Goal: Transaction & Acquisition: Purchase product/service

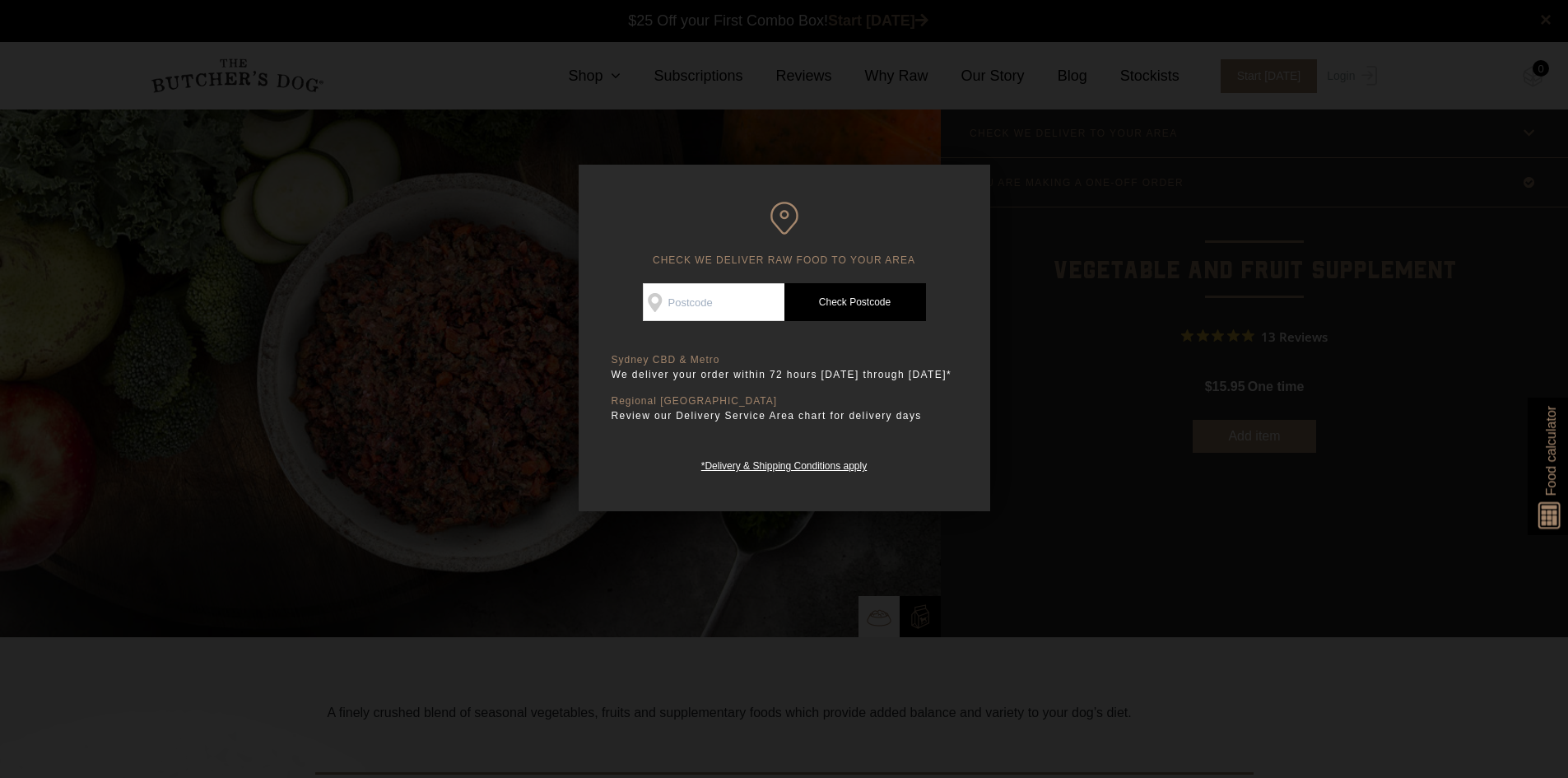
click at [765, 309] on input "Check Availability At" at bounding box center [714, 302] width 142 height 38
type input "2112"
click at [857, 314] on link "Check Postcode" at bounding box center [854, 302] width 142 height 38
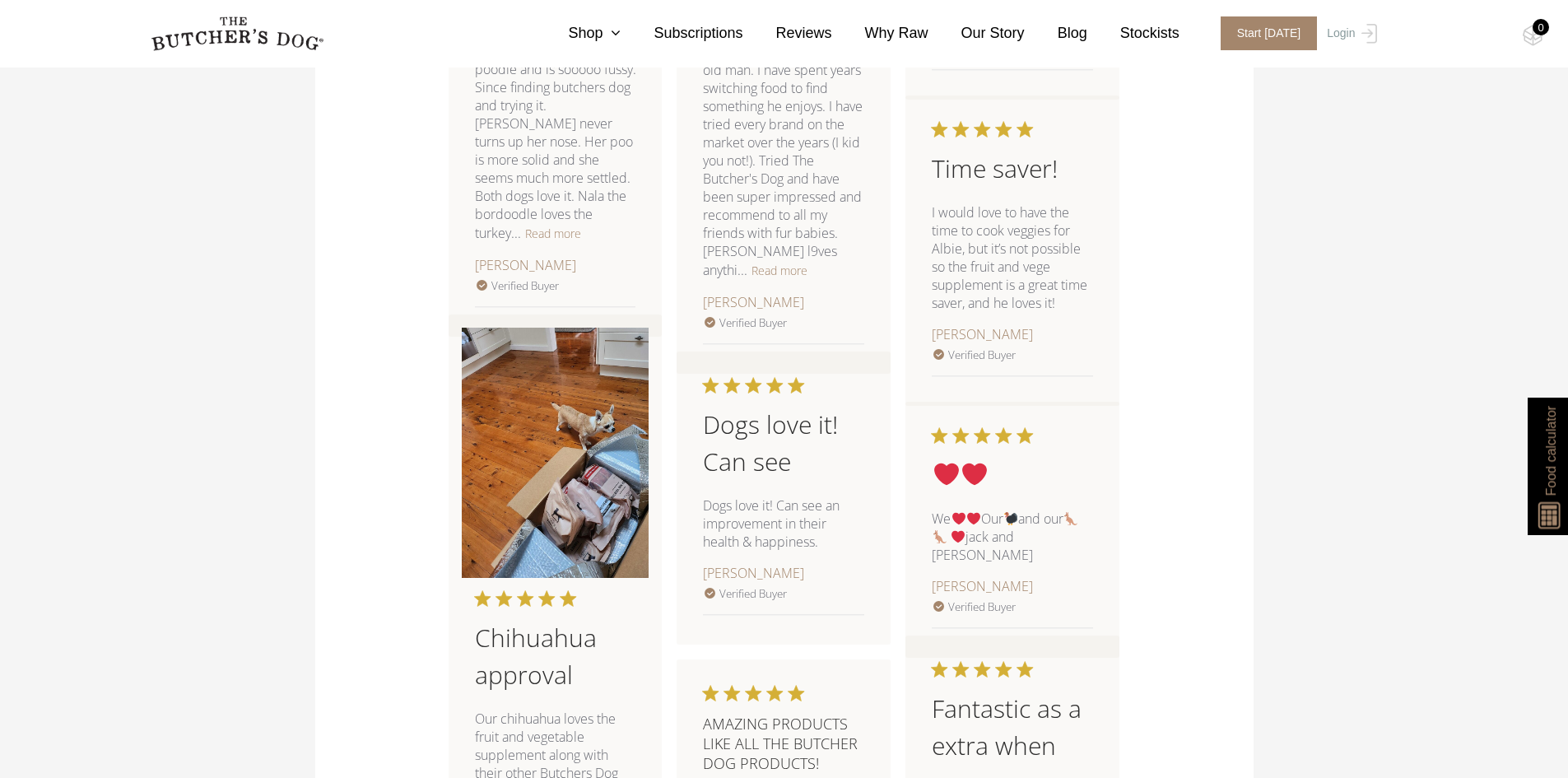
scroll to position [2717, 0]
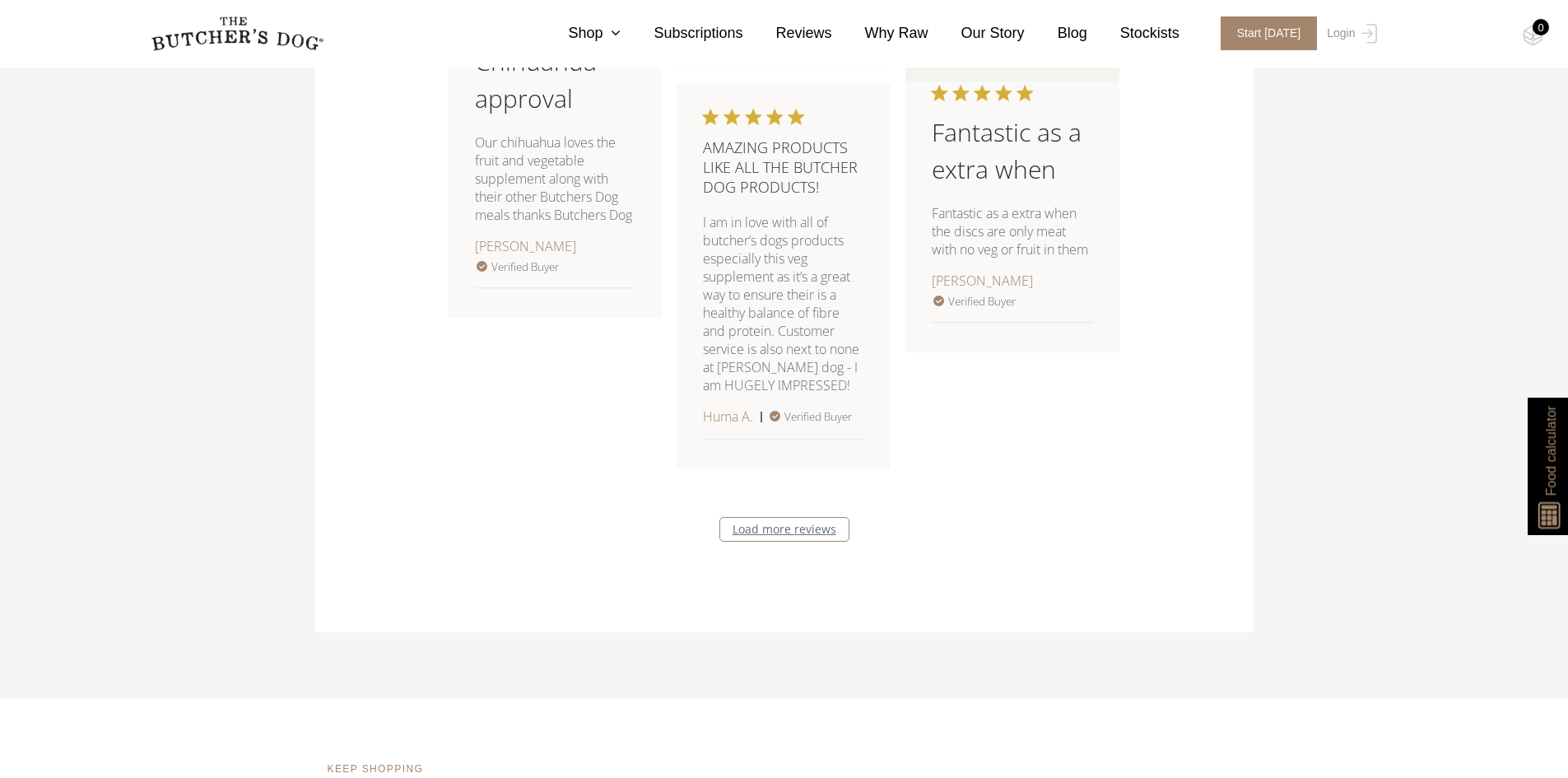
click at [830, 517] on link "Load more reviews" at bounding box center [784, 529] width 130 height 25
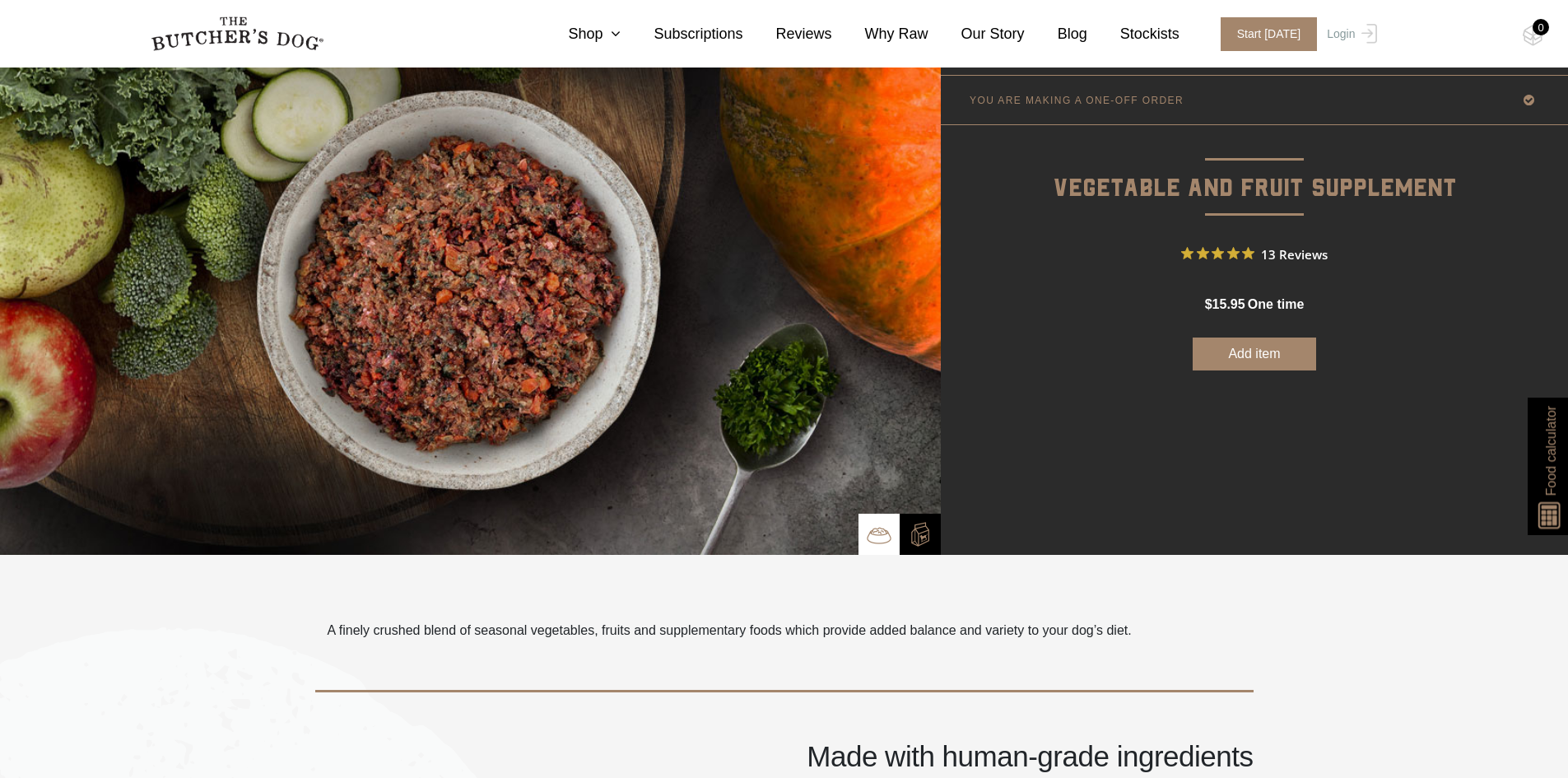
scroll to position [0, 0]
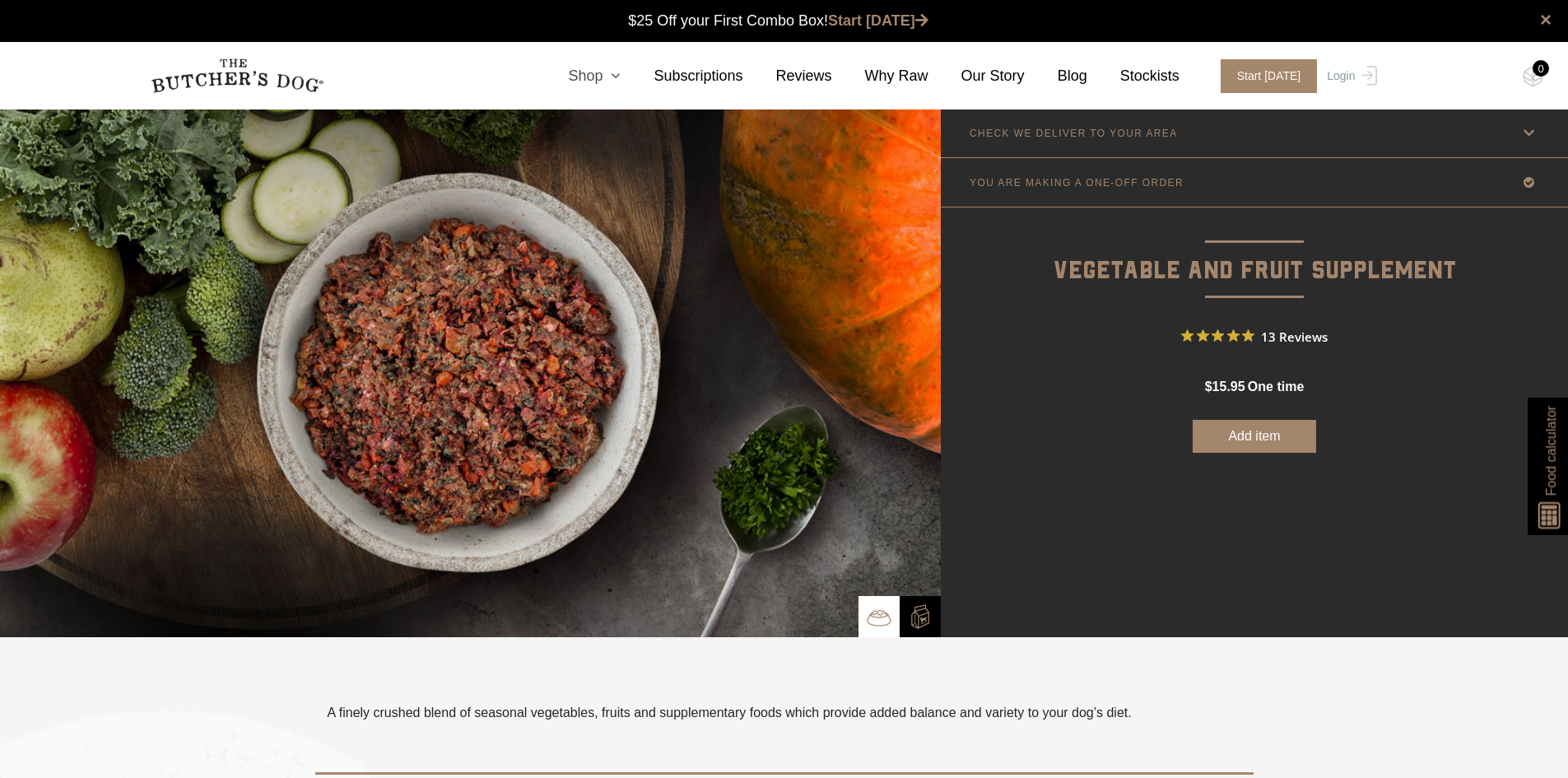
click at [617, 72] on link "Shop" at bounding box center [578, 76] width 85 height 22
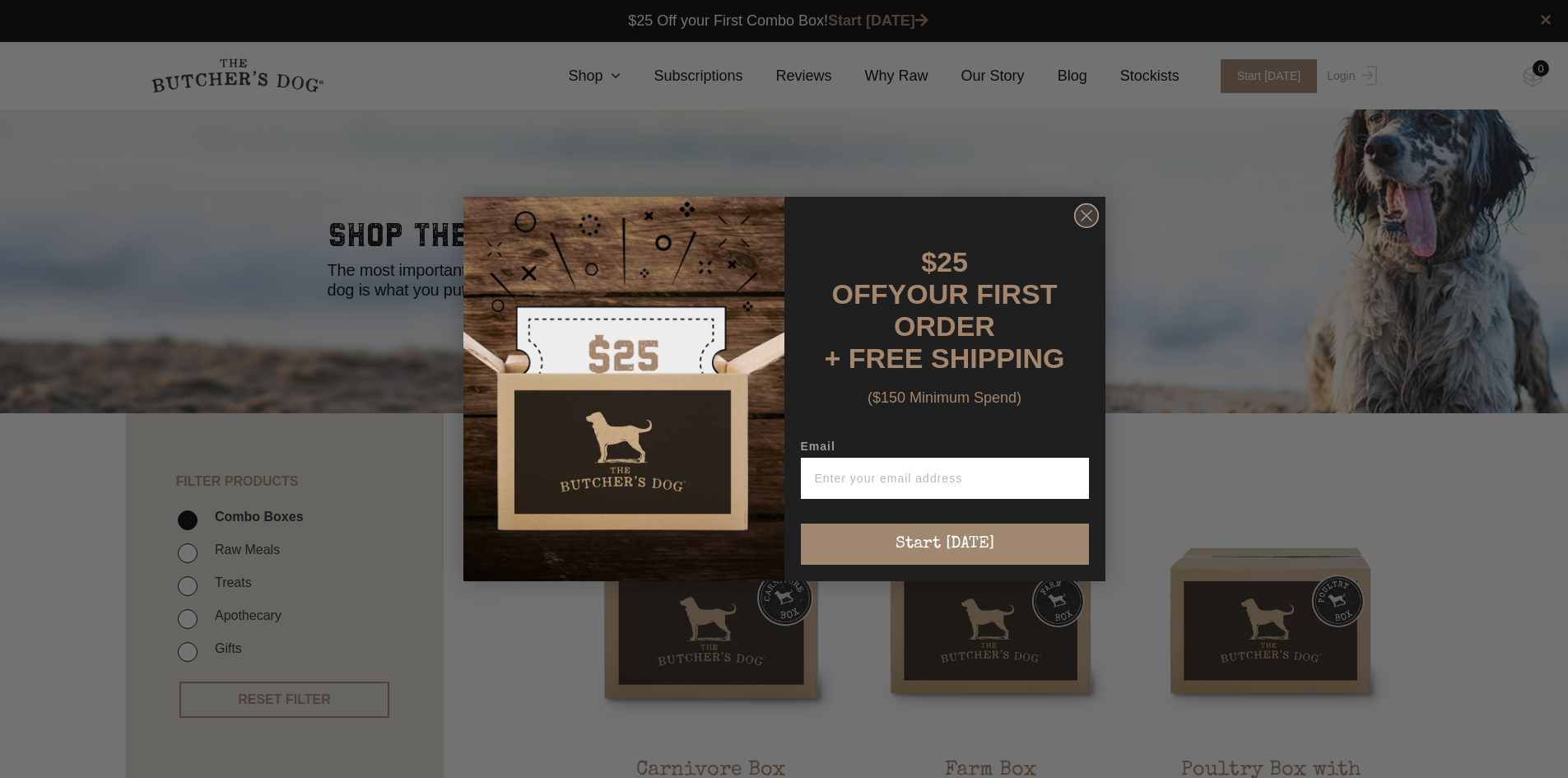
drag, startPoint x: 1097, startPoint y: 214, endPoint x: 1080, endPoint y: 223, distance: 19.2
click at [1096, 214] on icon "Close dialog" at bounding box center [1086, 215] width 25 height 25
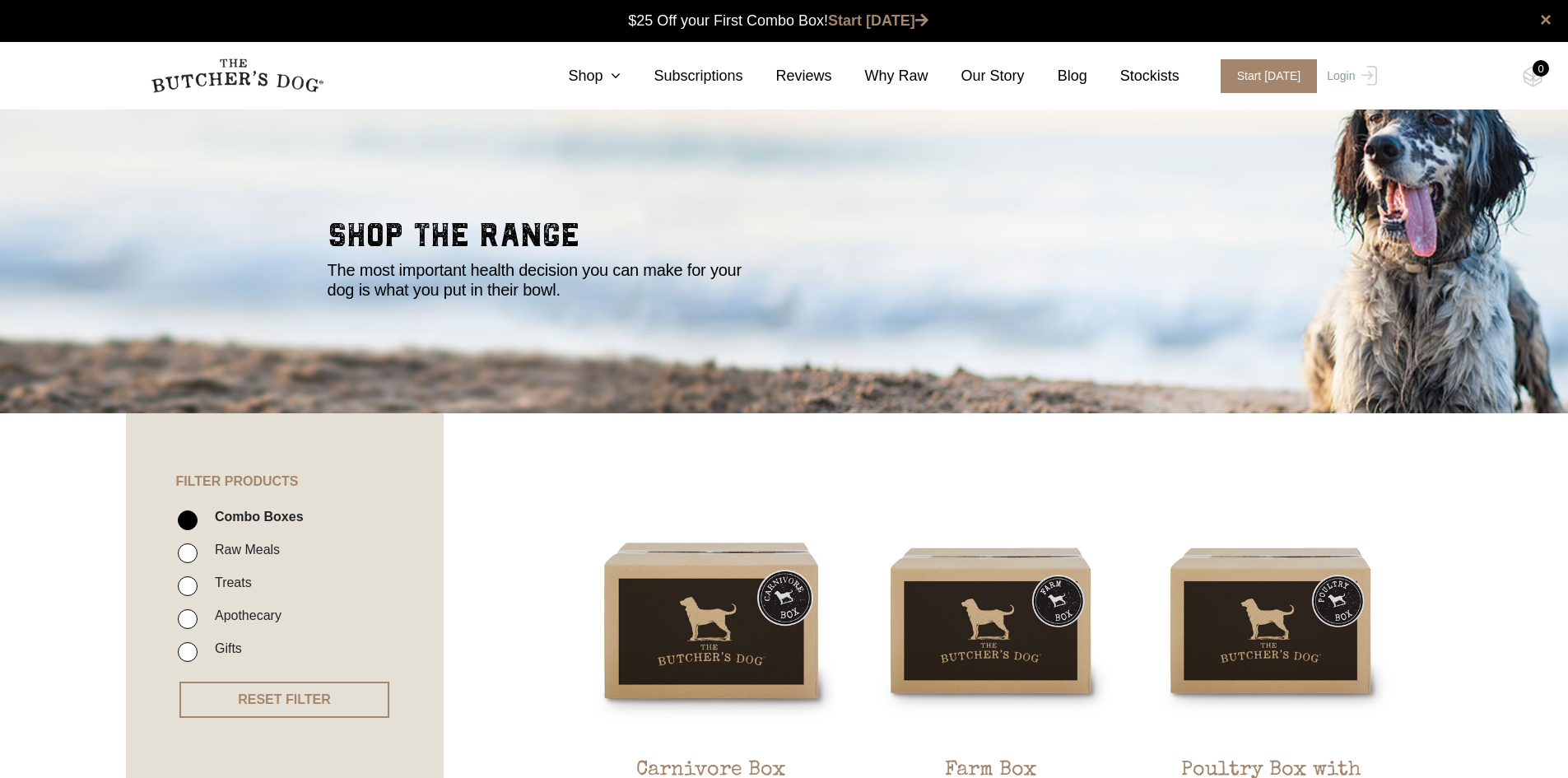
click at [1080, 239] on div "Close dialog $25 OFF YOUR FIRST ORDER + FREE SHIPPING ($150 Minimum Spend) Emai…" at bounding box center [785, 431] width 642 height 385
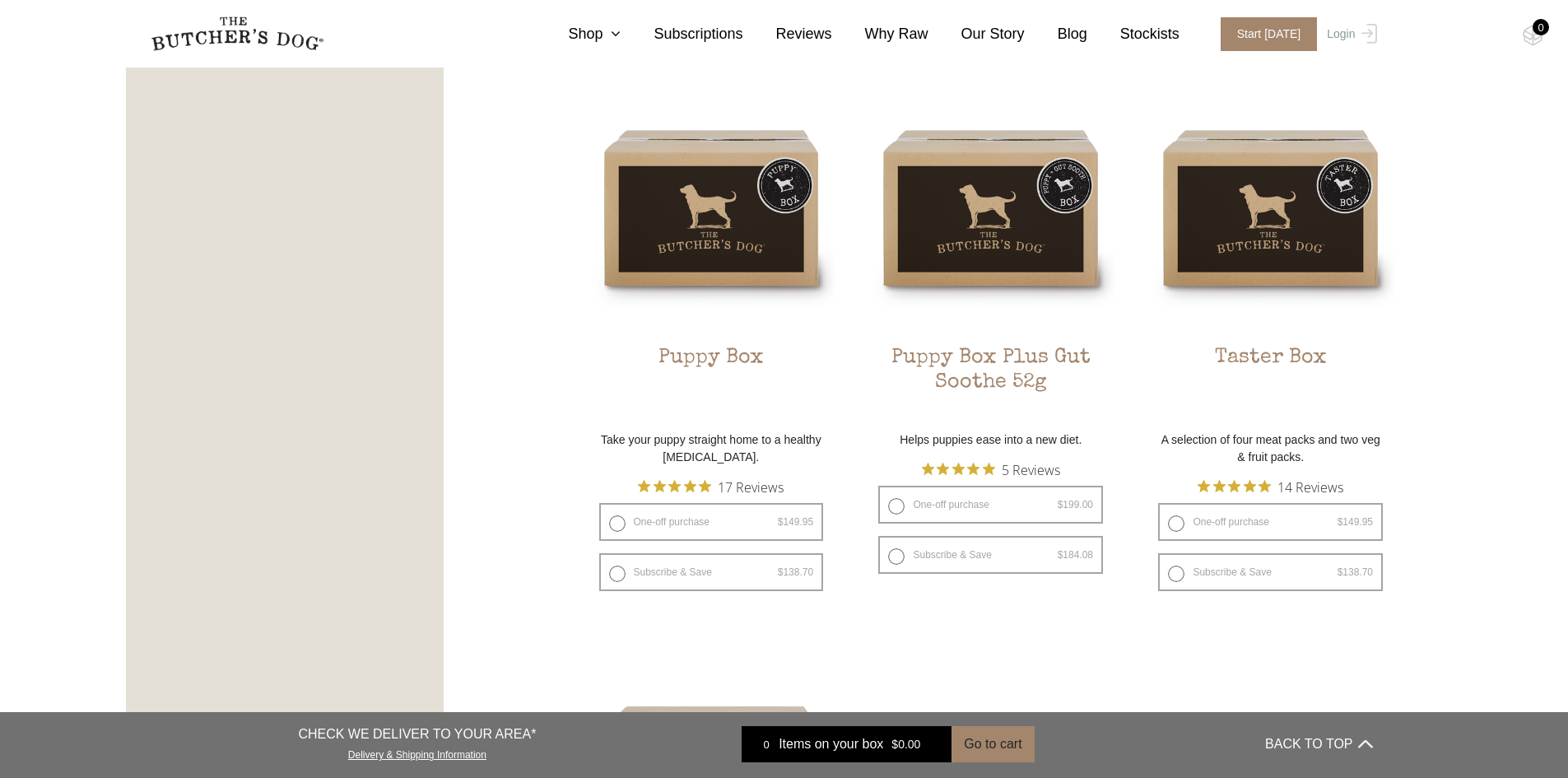
scroll to position [906, 0]
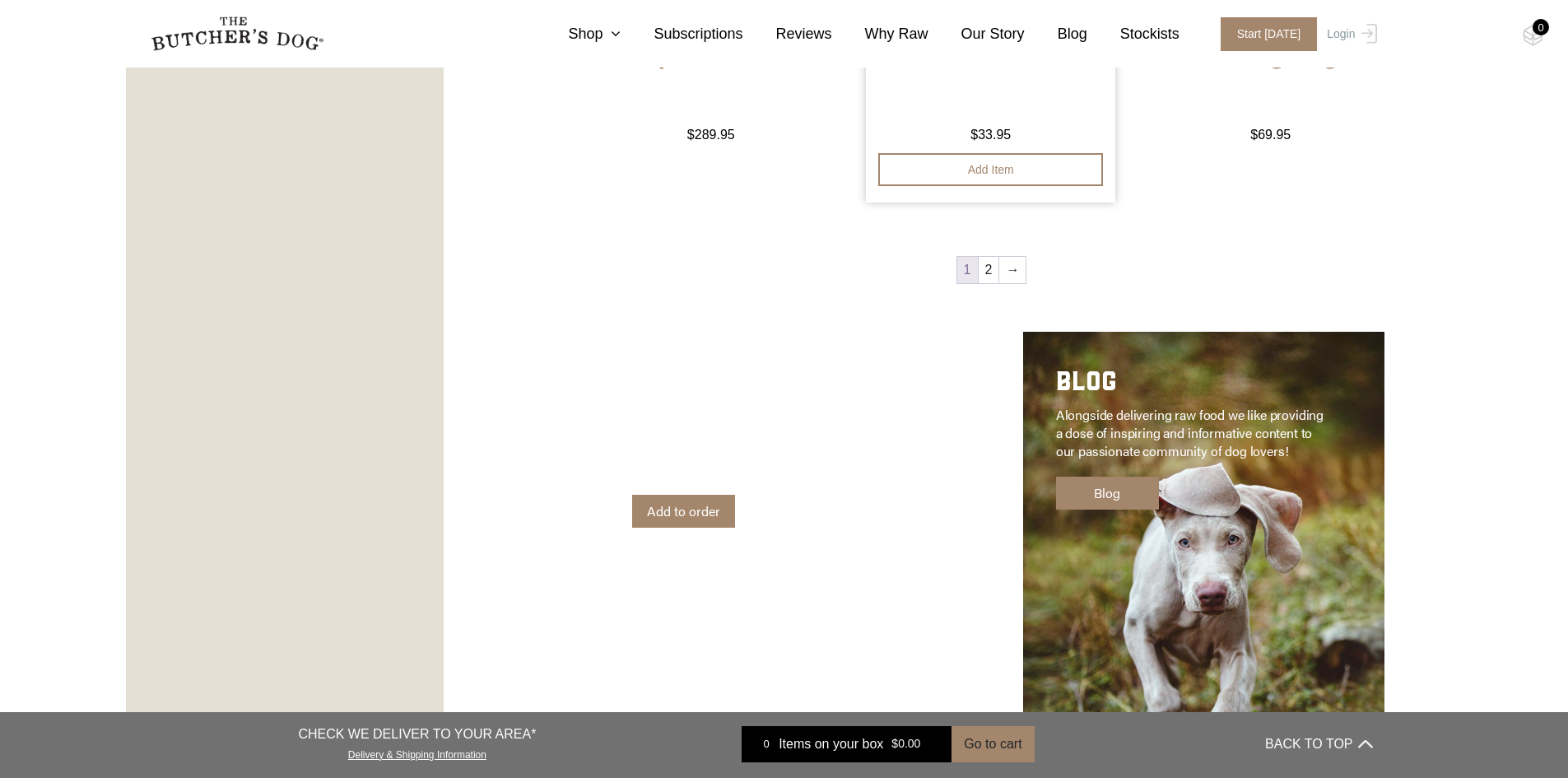
scroll to position [1564, 0]
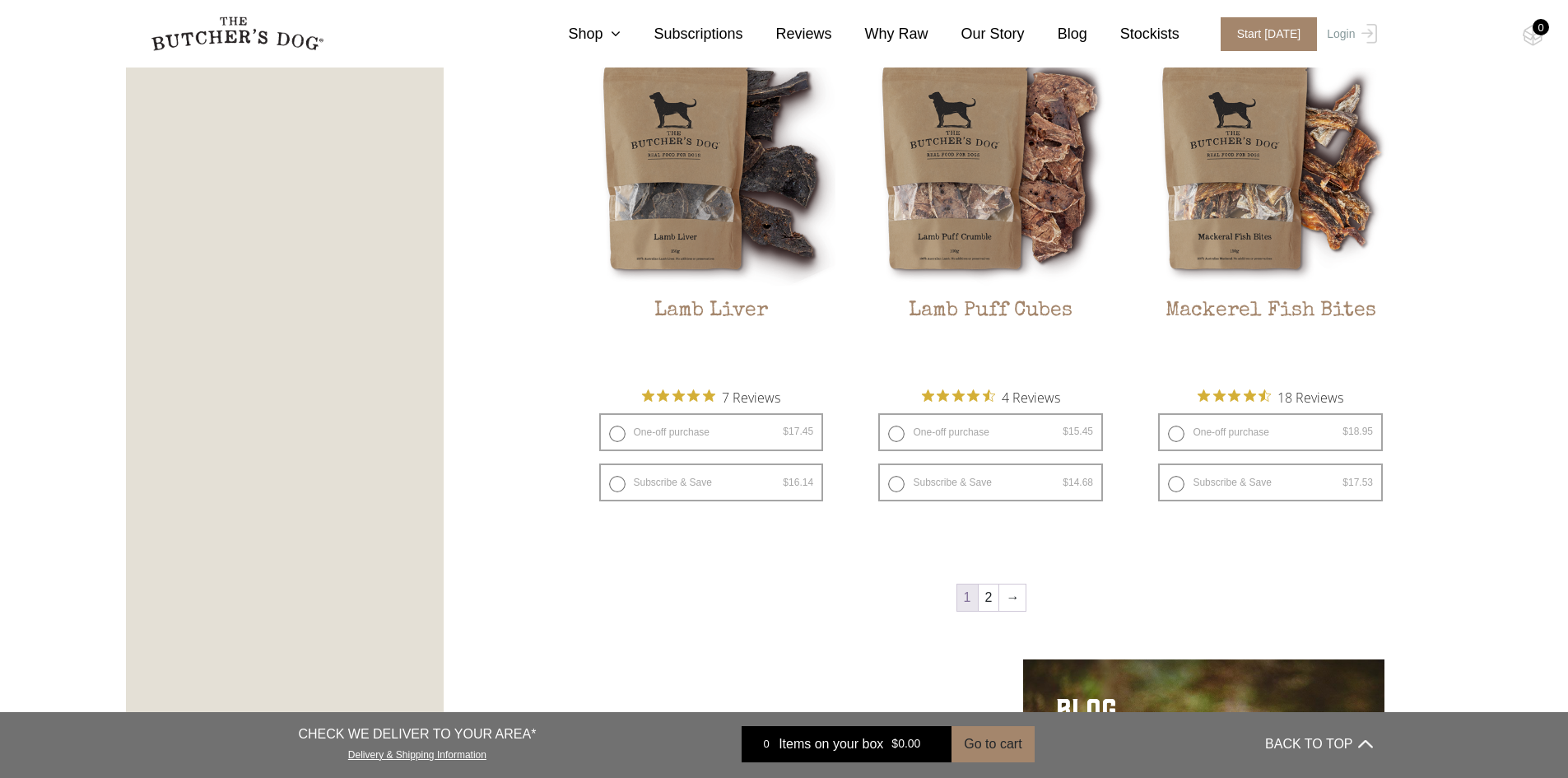
scroll to position [2470, 0]
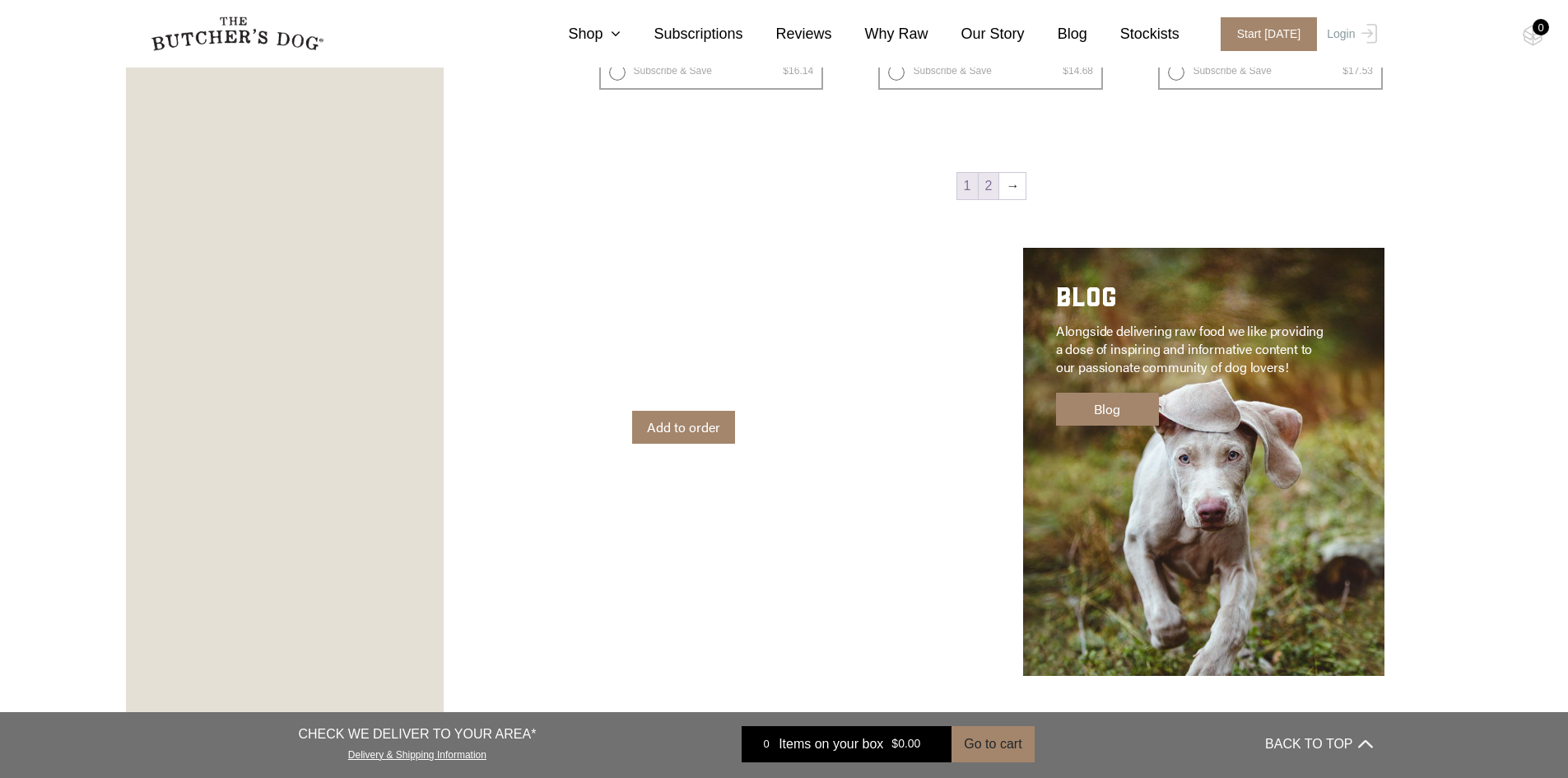
click at [993, 190] on link "2" at bounding box center [988, 185] width 21 height 27
